Goal: Task Accomplishment & Management: Use online tool/utility

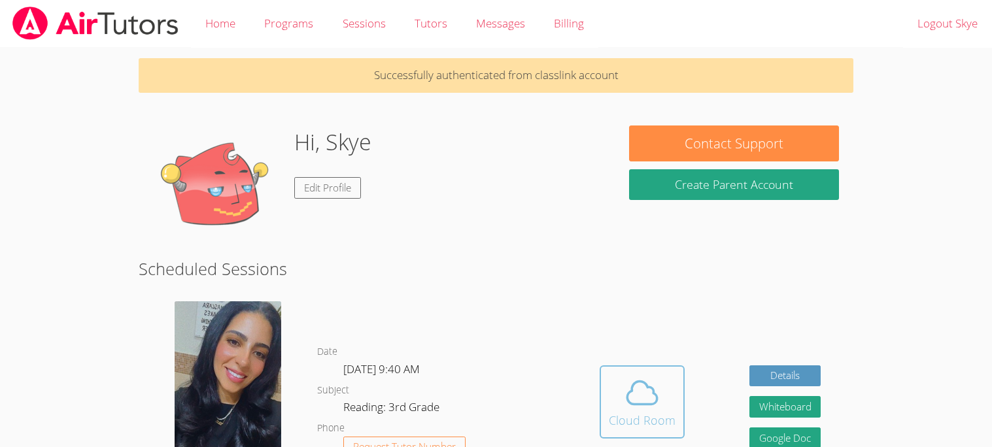
click at [645, 384] on icon at bounding box center [642, 393] width 30 height 23
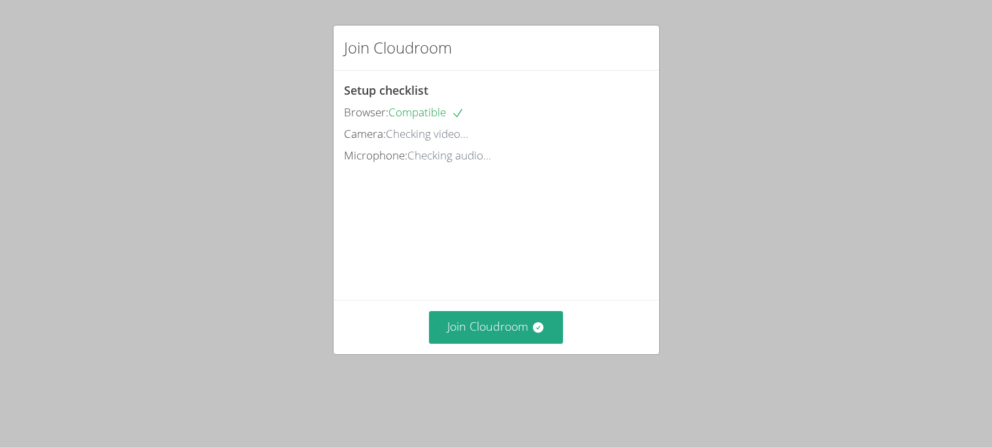
click at [479, 274] on video at bounding box center [442, 225] width 196 height 98
click at [487, 343] on button "Join Cloudroom" at bounding box center [496, 327] width 134 height 32
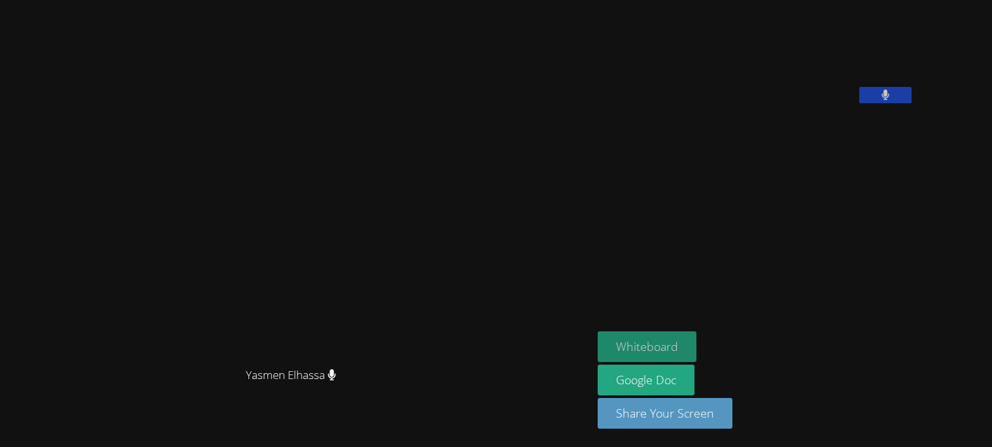
click at [637, 342] on button "Whiteboard" at bounding box center [647, 346] width 99 height 31
